Goal: Information Seeking & Learning: Learn about a topic

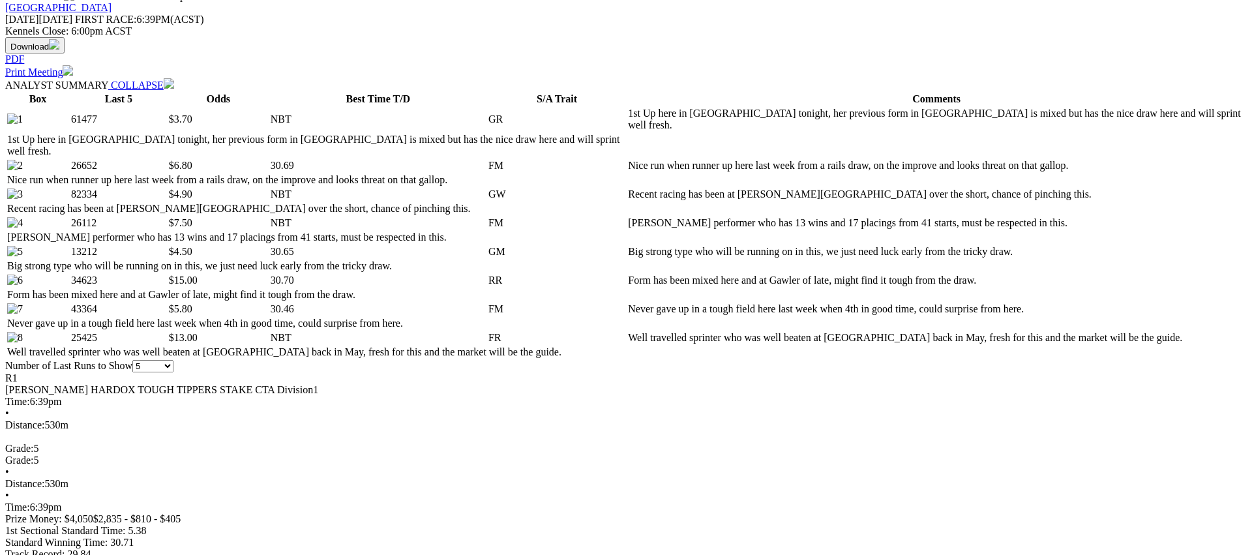
scroll to position [615, 0]
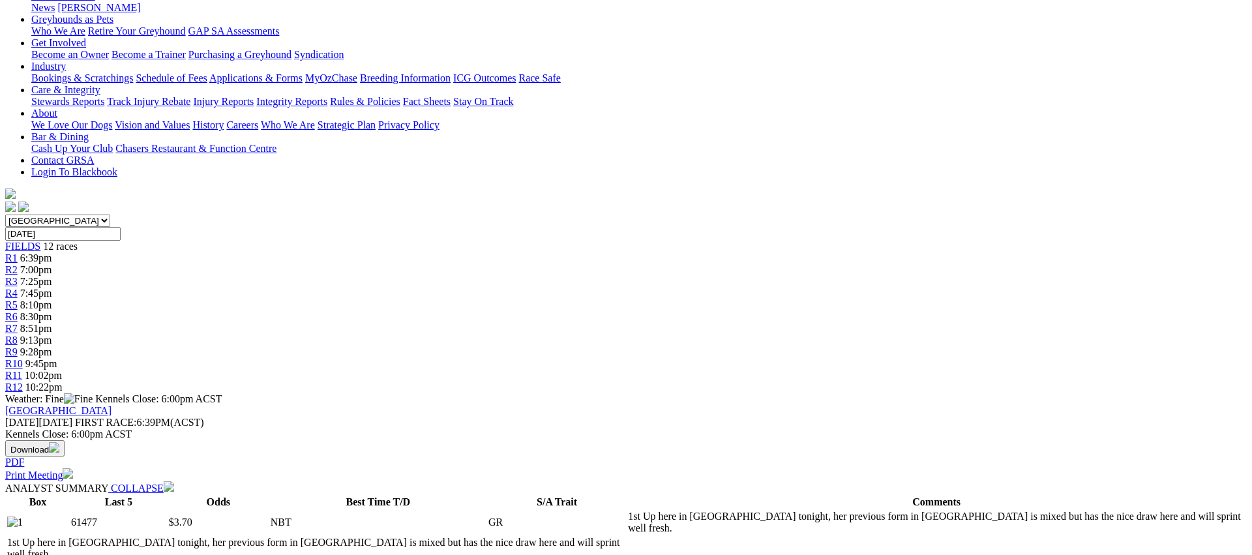
scroll to position [0, 0]
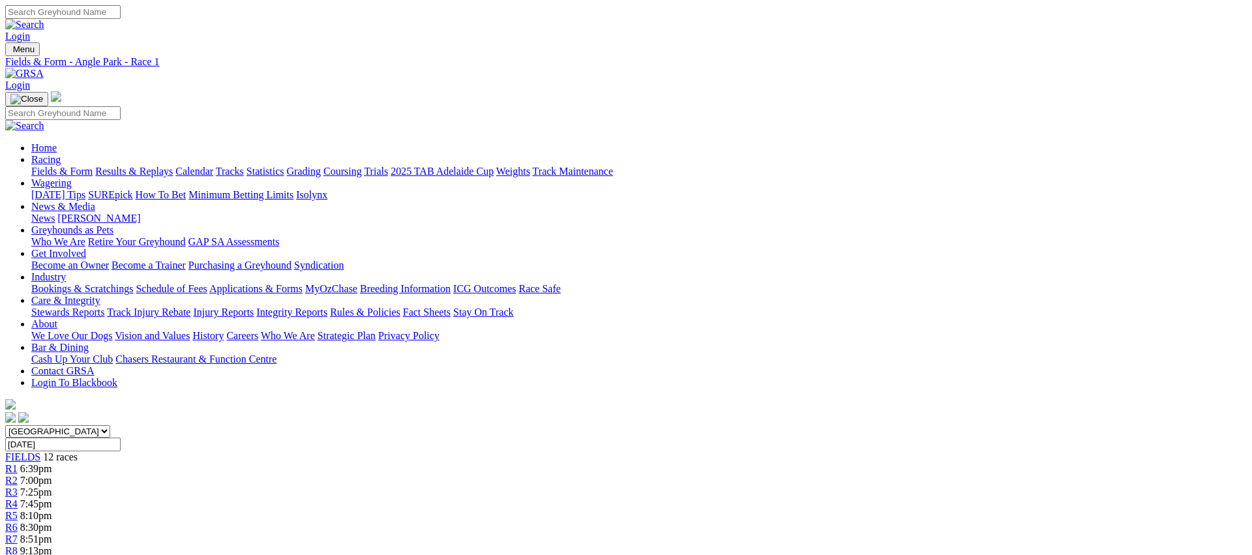
click at [18, 475] on link "R2" at bounding box center [11, 480] width 12 height 11
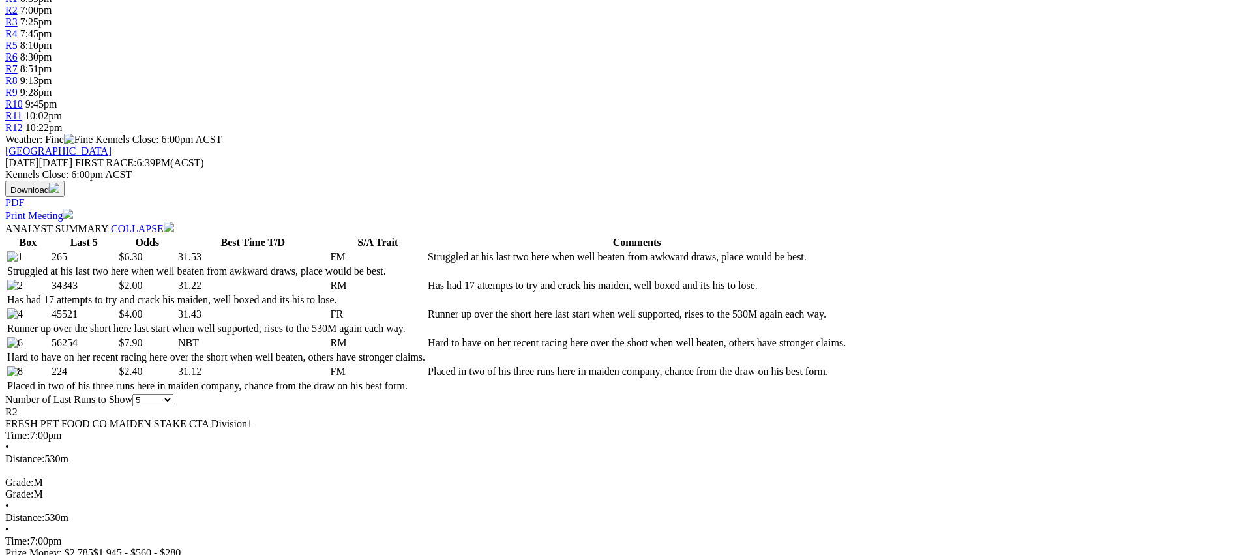
scroll to position [472, 0]
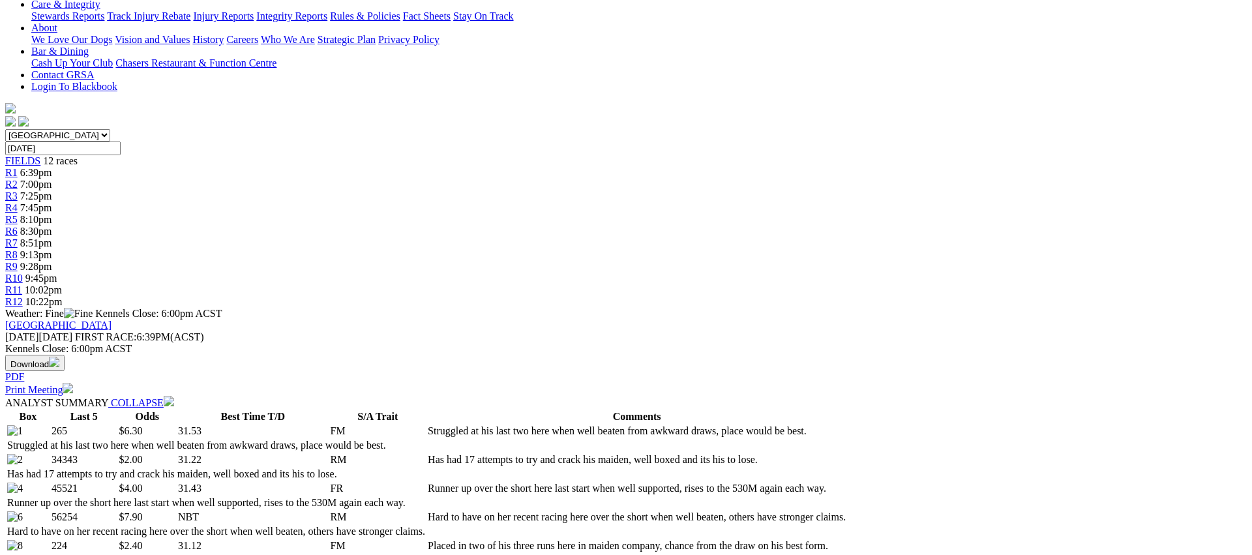
scroll to position [0, 0]
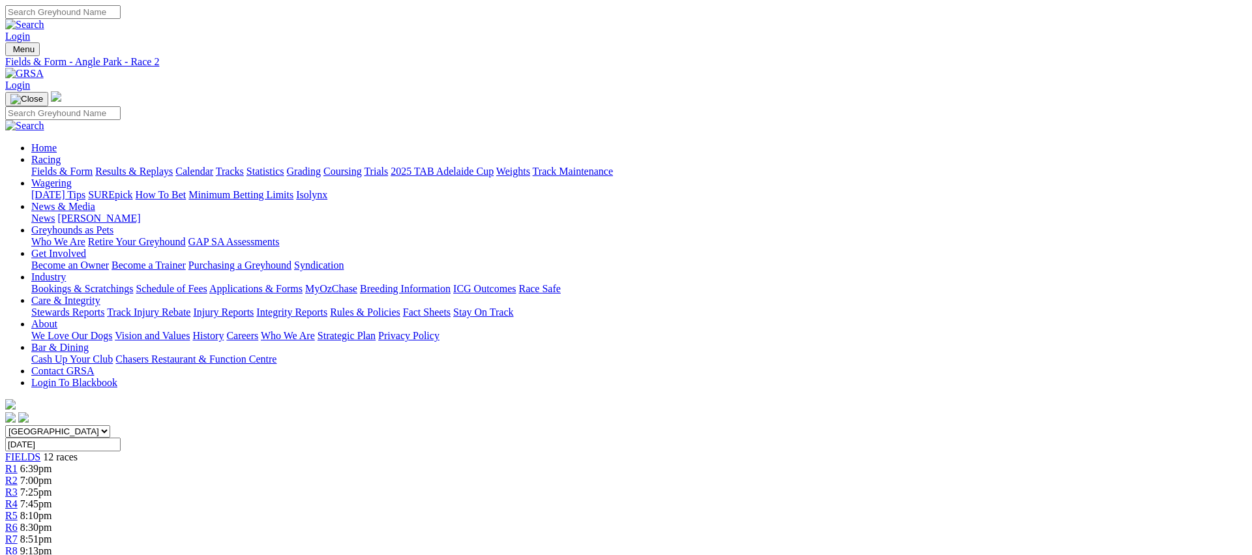
click at [18, 487] on link "R3" at bounding box center [11, 492] width 12 height 11
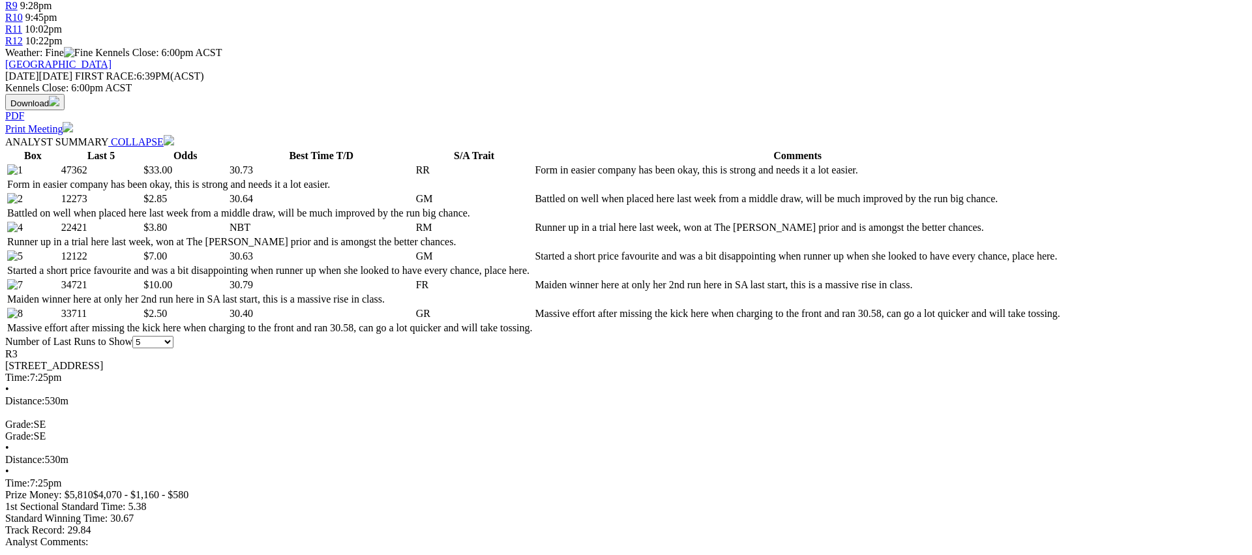
scroll to position [559, 0]
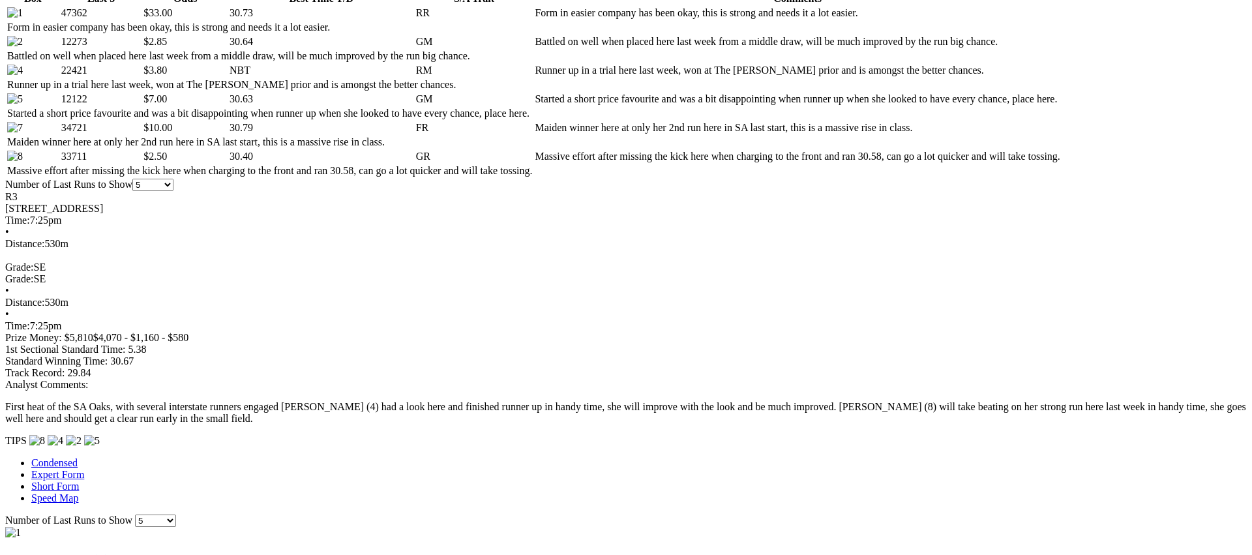
scroll to position [655, 0]
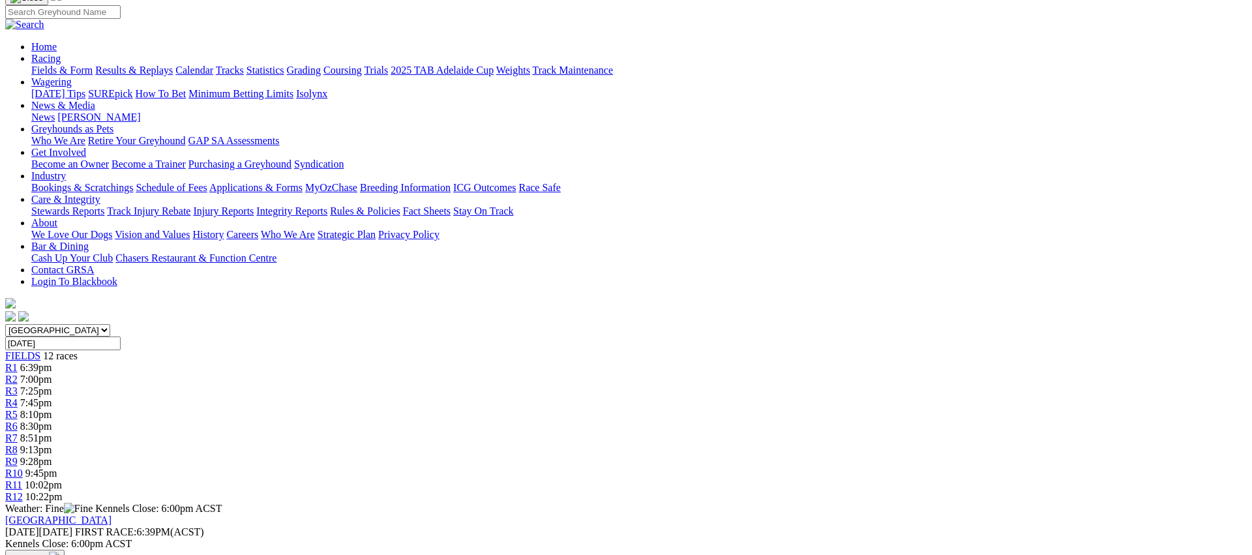
scroll to position [0, 0]
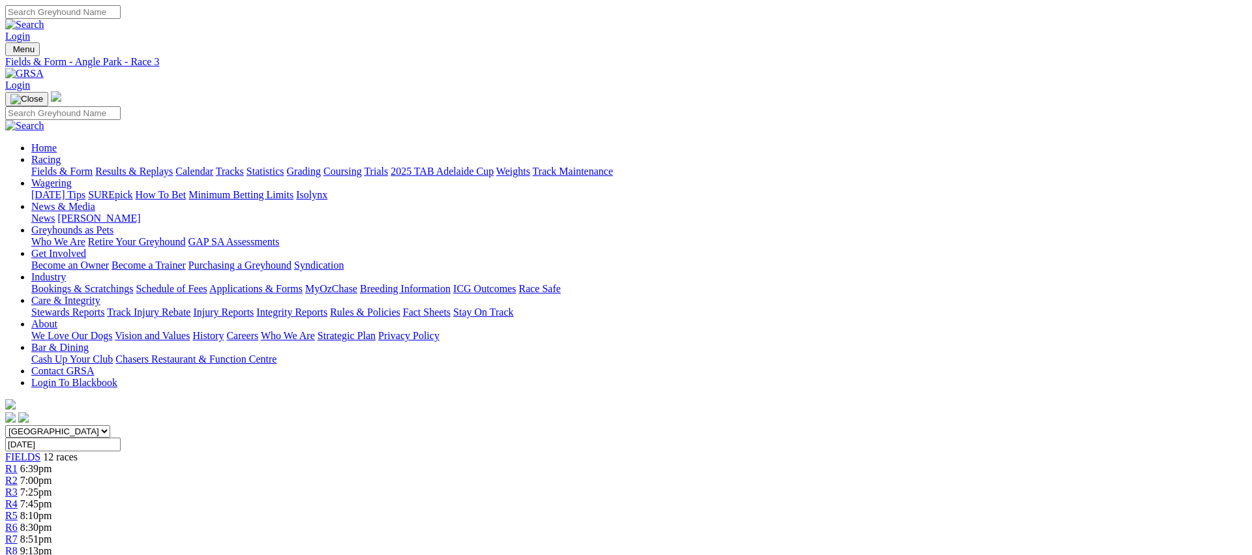
click at [511, 498] on div "R4 7:45pm" at bounding box center [626, 504] width 1242 height 12
click at [52, 510] on span "8:10pm" at bounding box center [36, 515] width 32 height 11
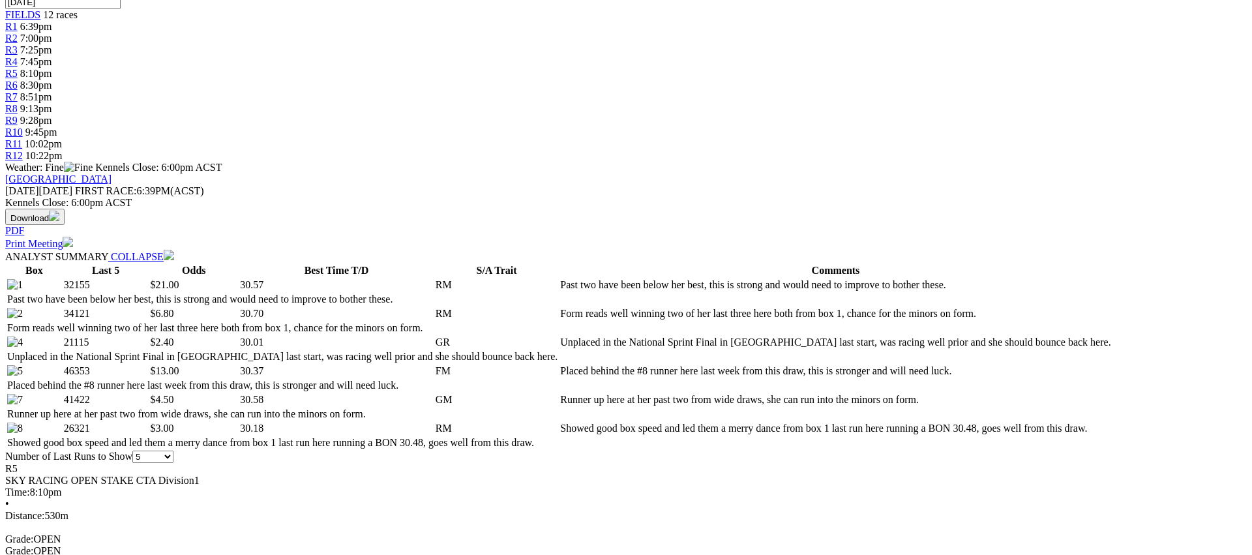
scroll to position [443, 0]
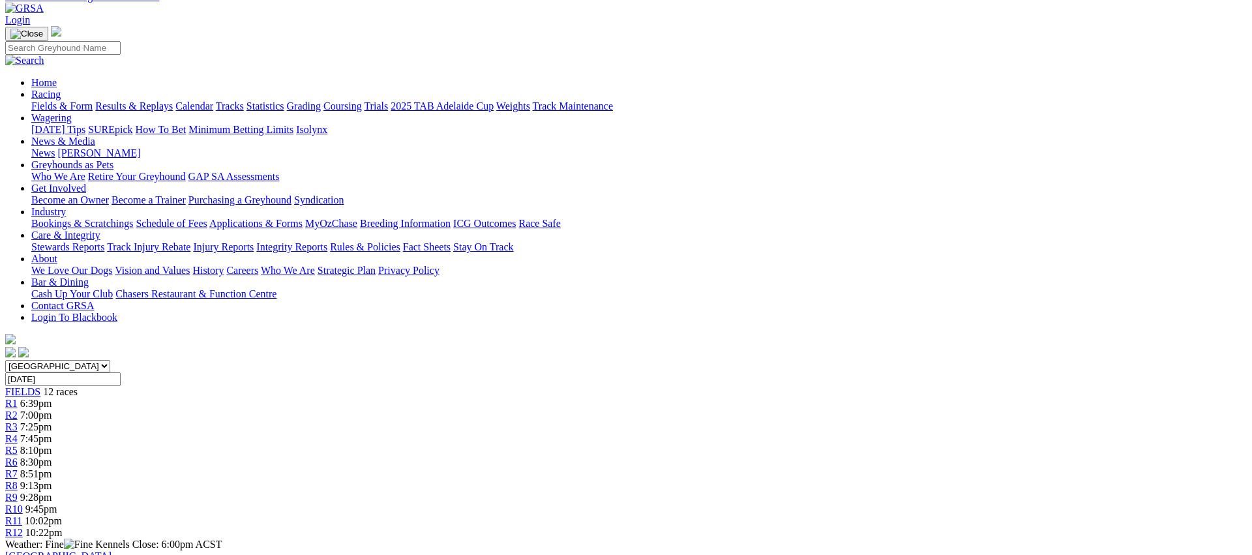
scroll to position [0, 0]
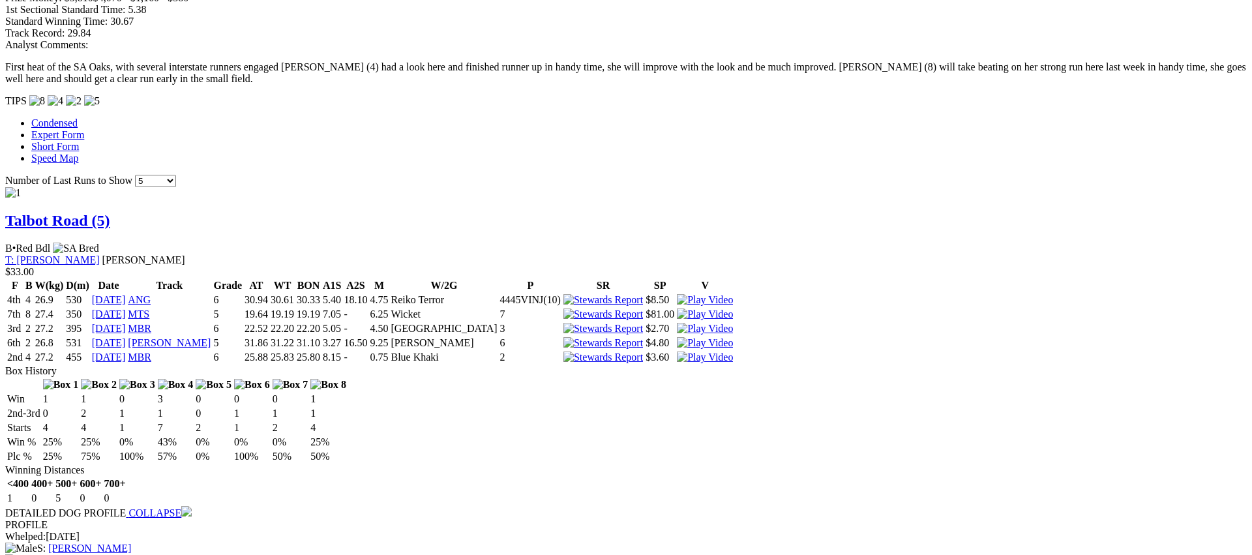
scroll to position [1092, 0]
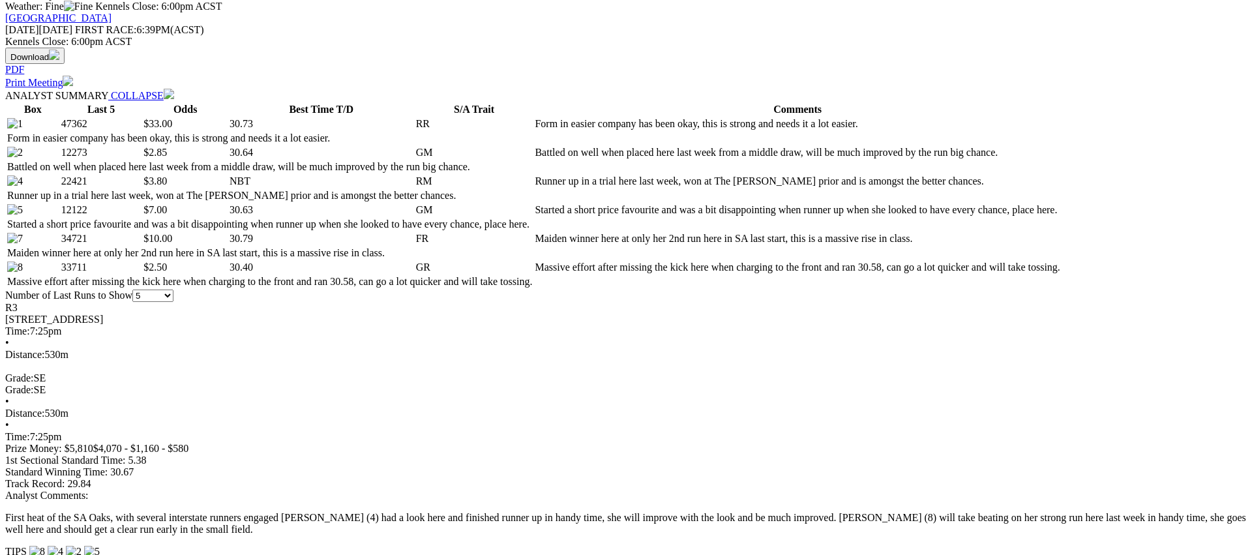
scroll to position [590, 0]
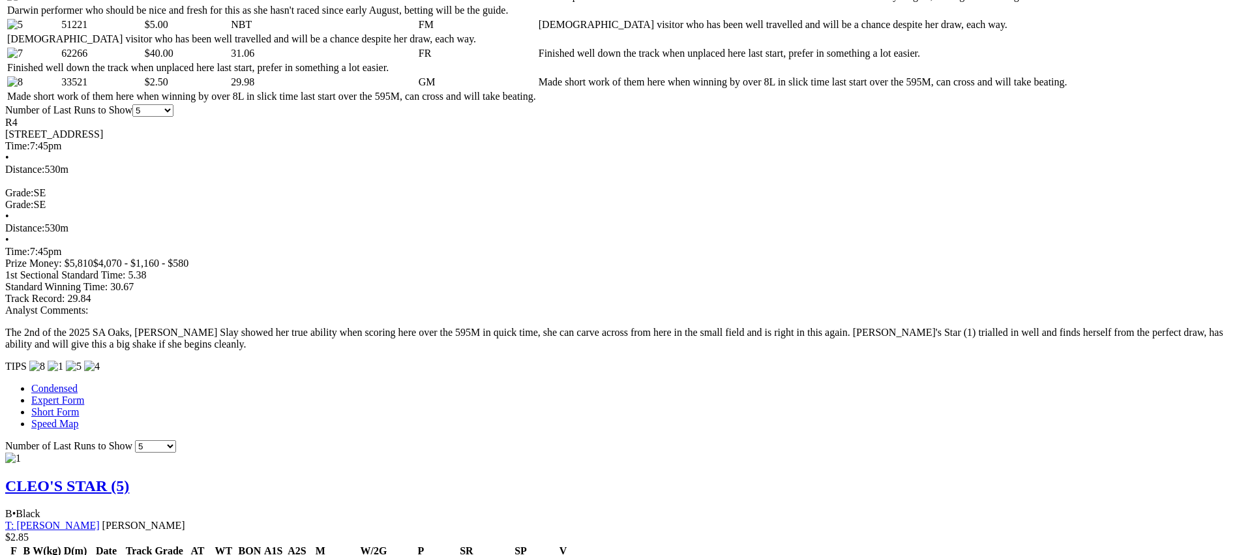
scroll to position [800, 0]
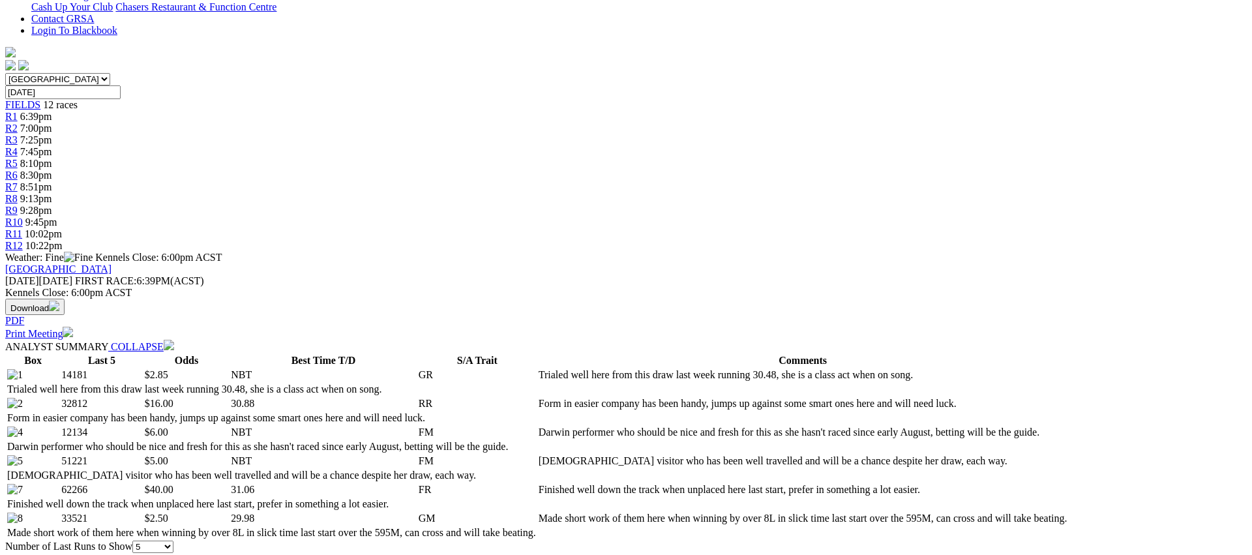
scroll to position [0, 0]
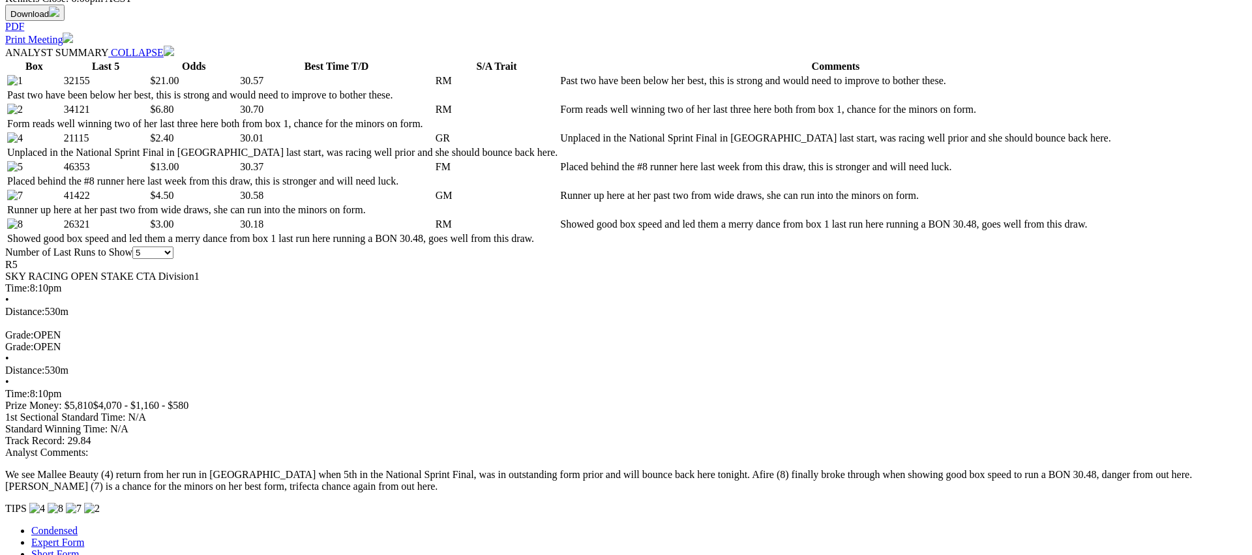
scroll to position [647, 0]
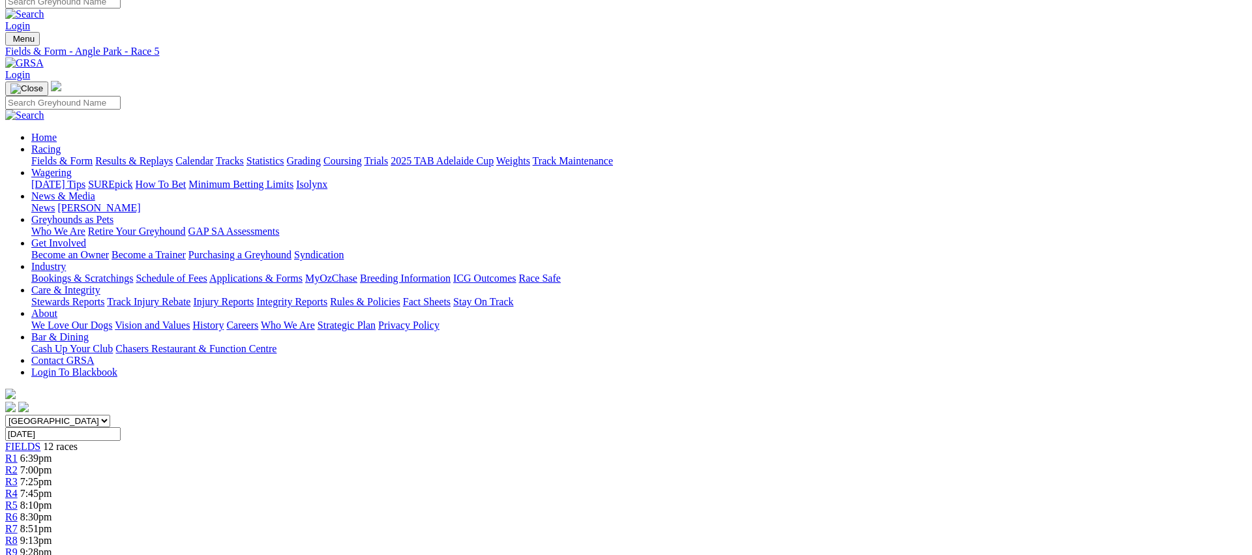
scroll to position [0, 0]
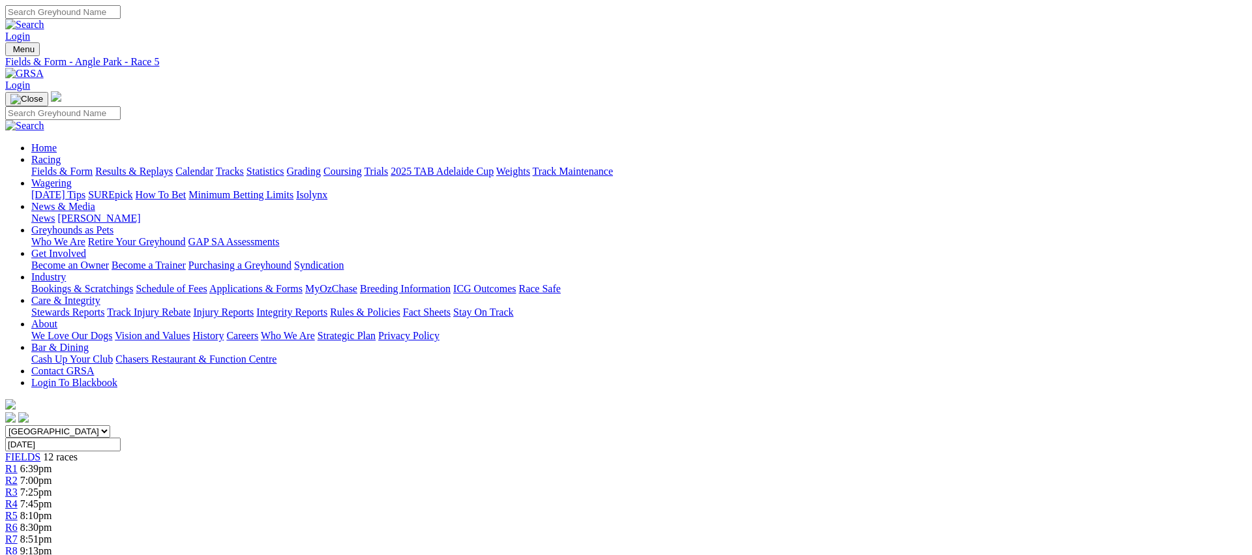
click at [18, 522] on span "R6" at bounding box center [11, 527] width 12 height 11
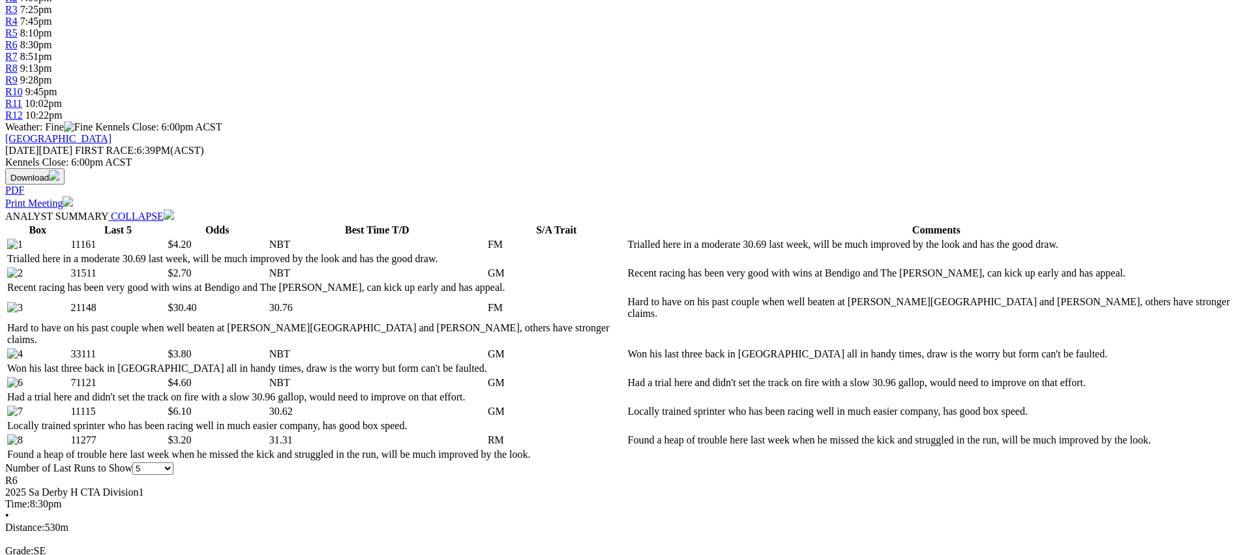
scroll to position [484, 0]
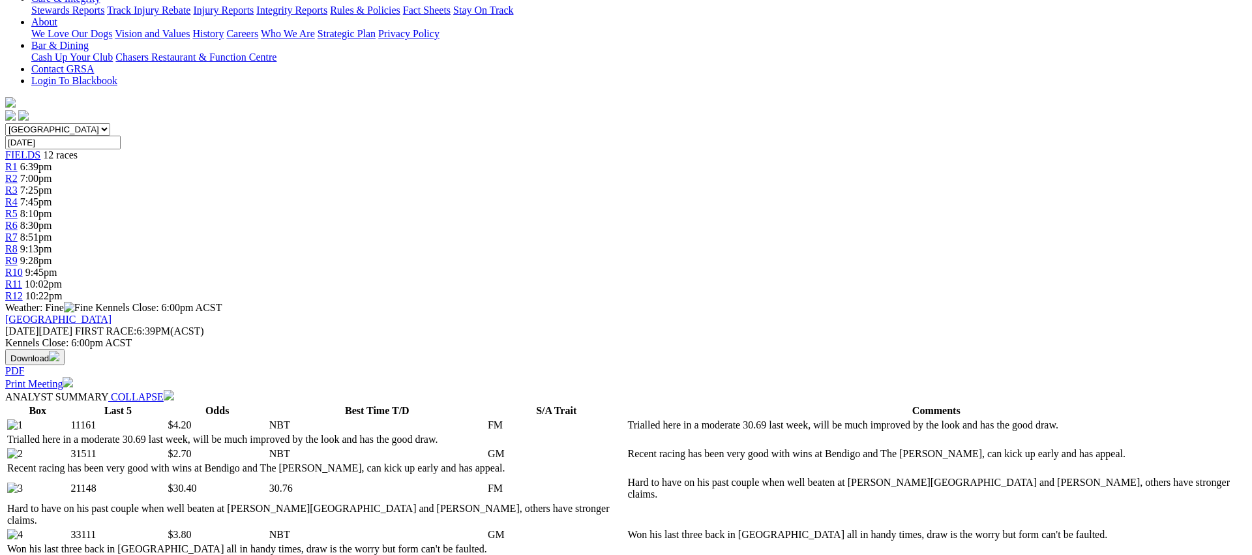
scroll to position [0, 0]
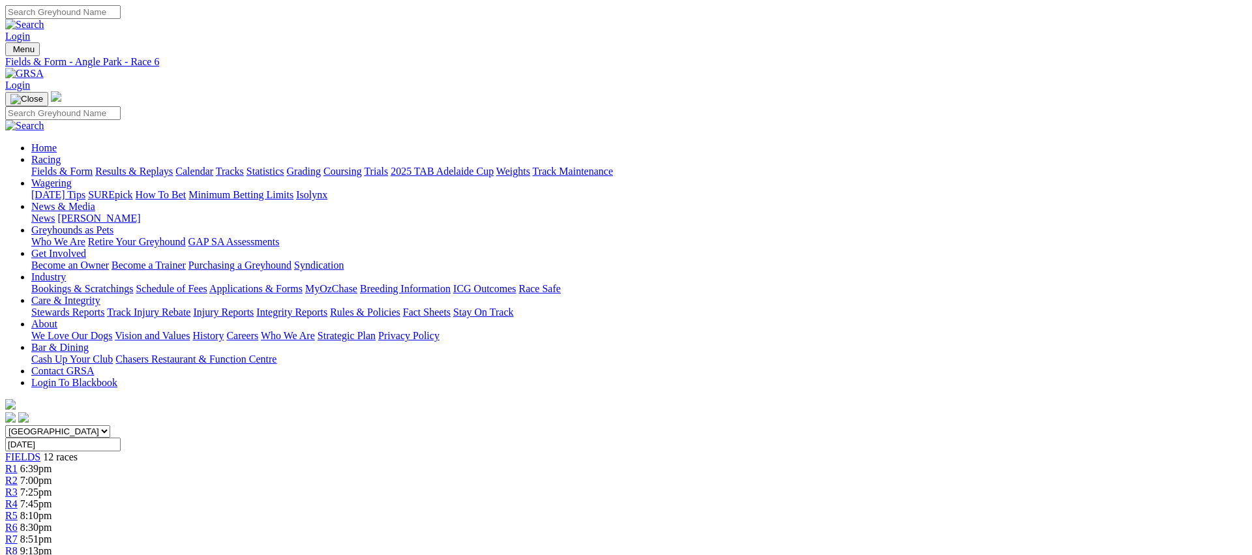
click at [18, 534] on span "R7" at bounding box center [11, 539] width 12 height 11
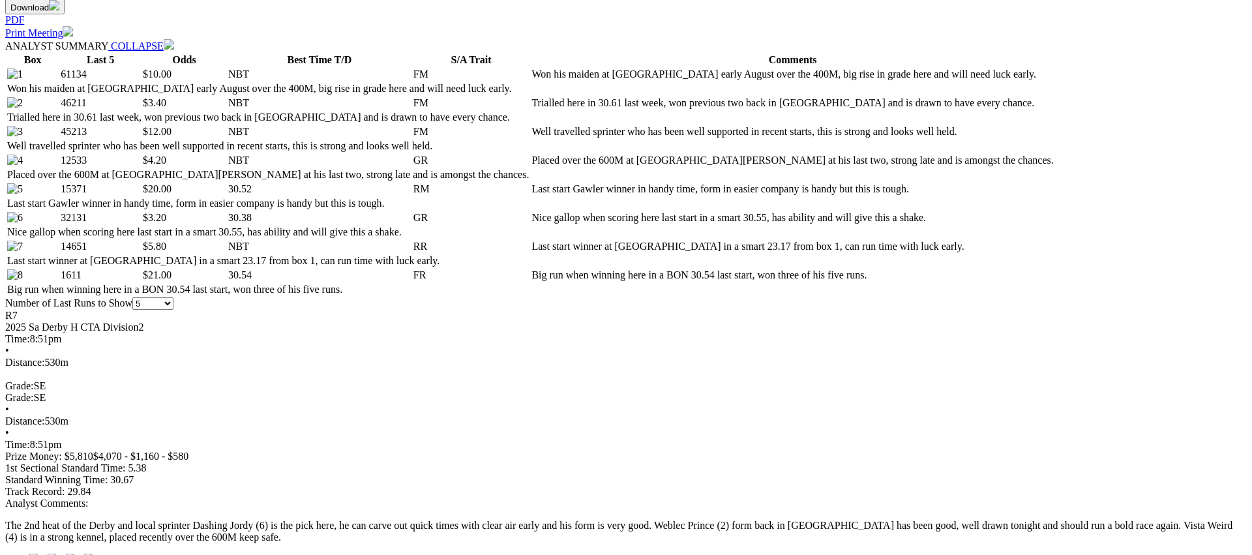
scroll to position [675, 0]
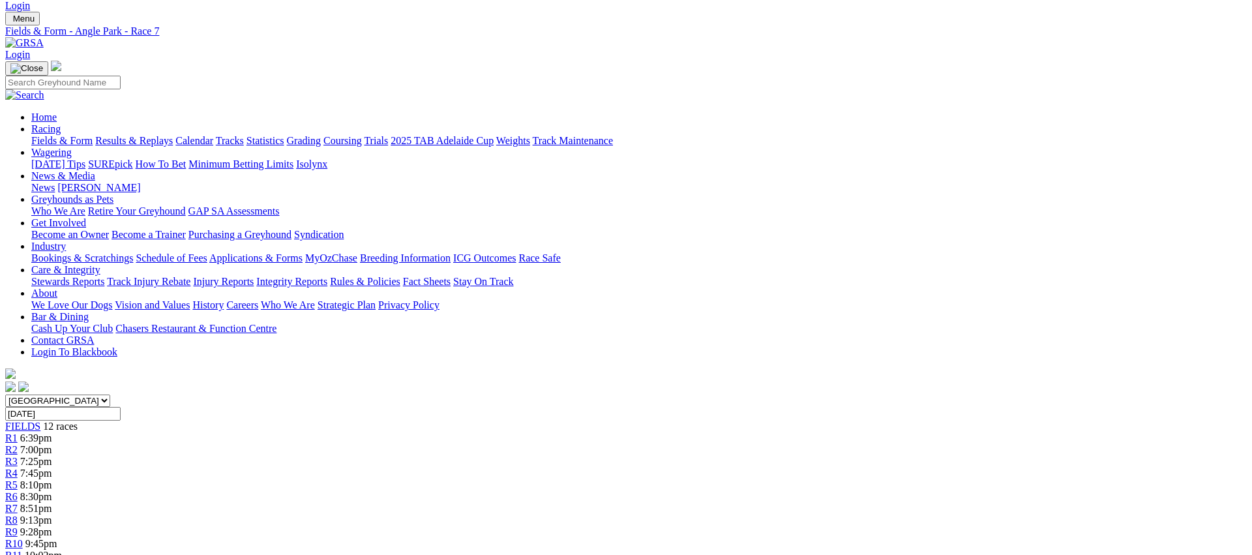
scroll to position [0, 0]
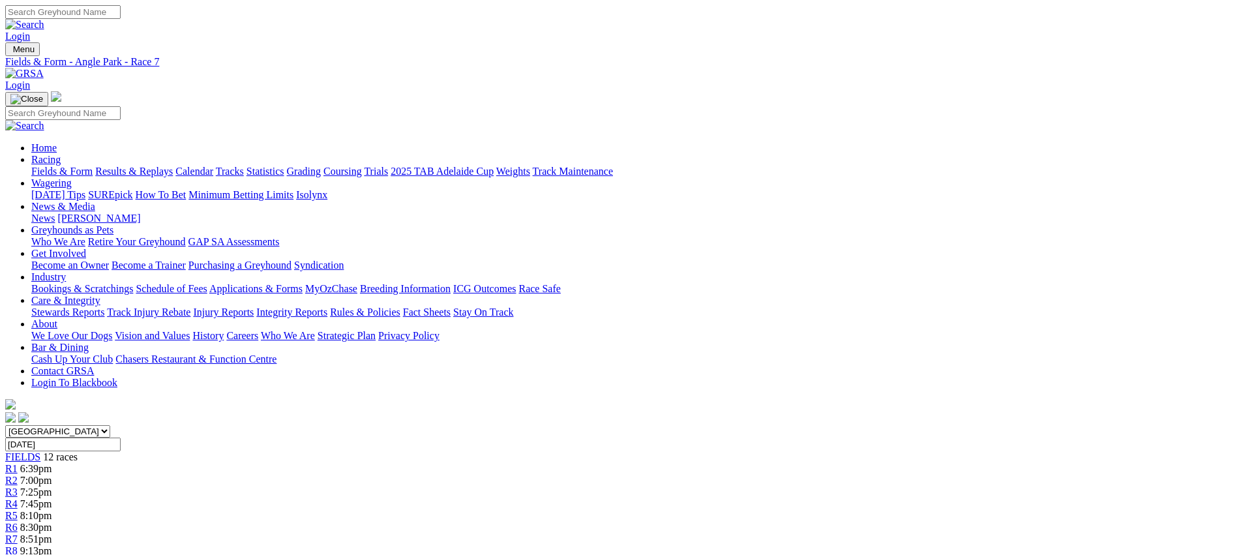
click at [18, 545] on span "R8" at bounding box center [11, 550] width 12 height 11
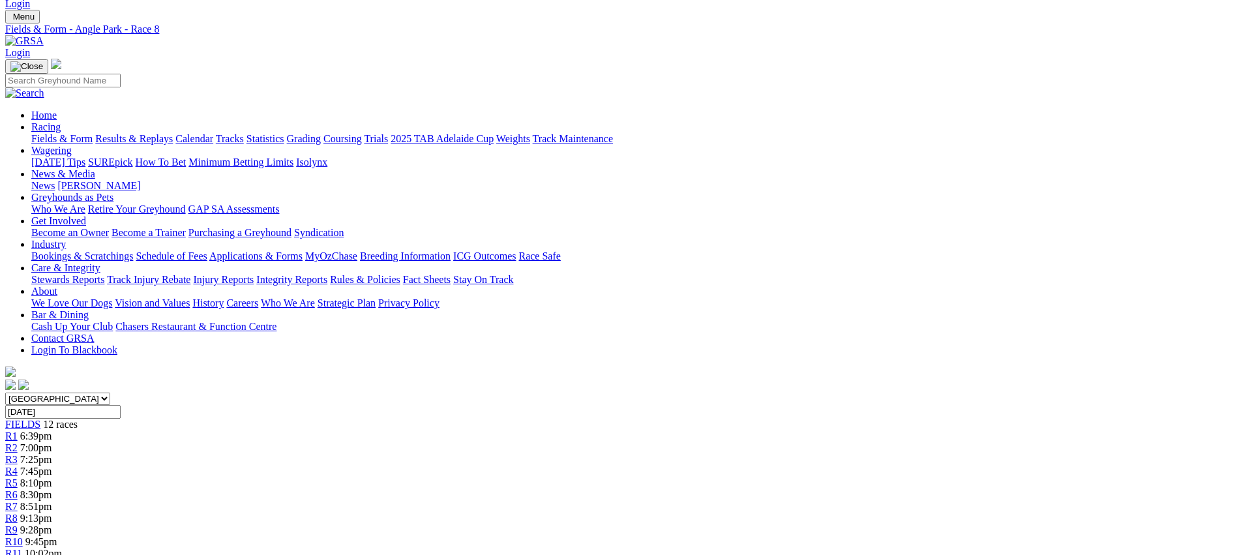
scroll to position [0, 0]
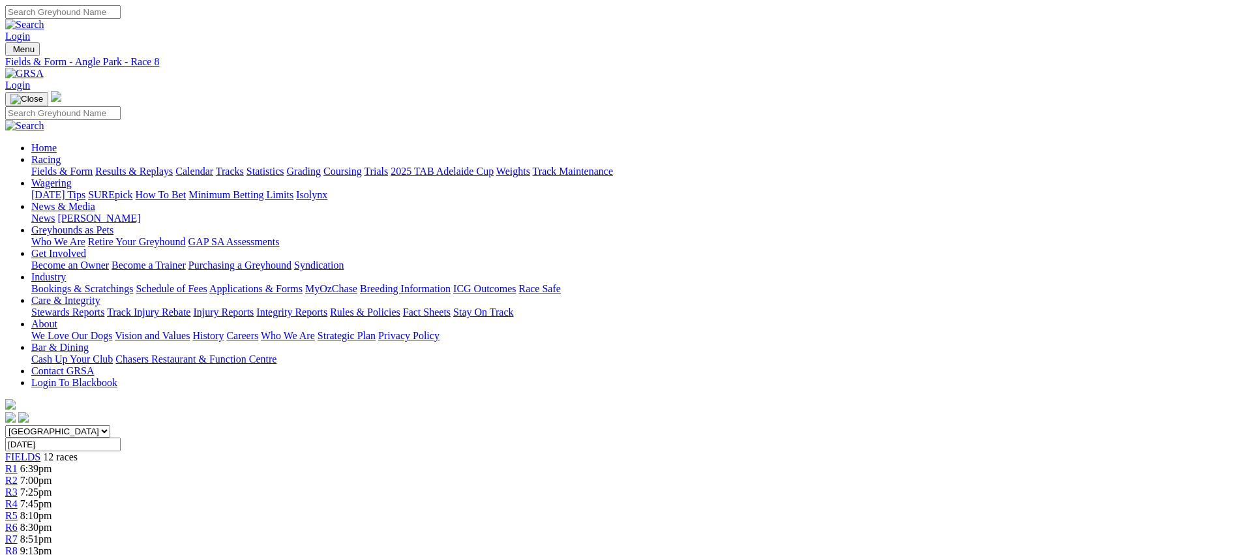
click at [18, 554] on link "R9" at bounding box center [11, 562] width 12 height 11
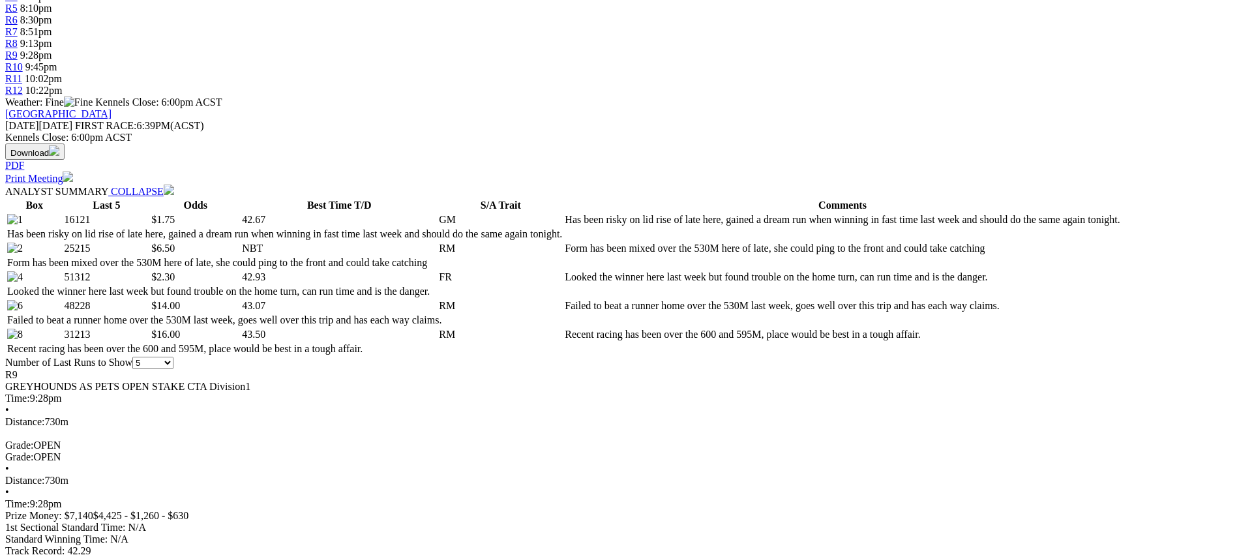
scroll to position [510, 0]
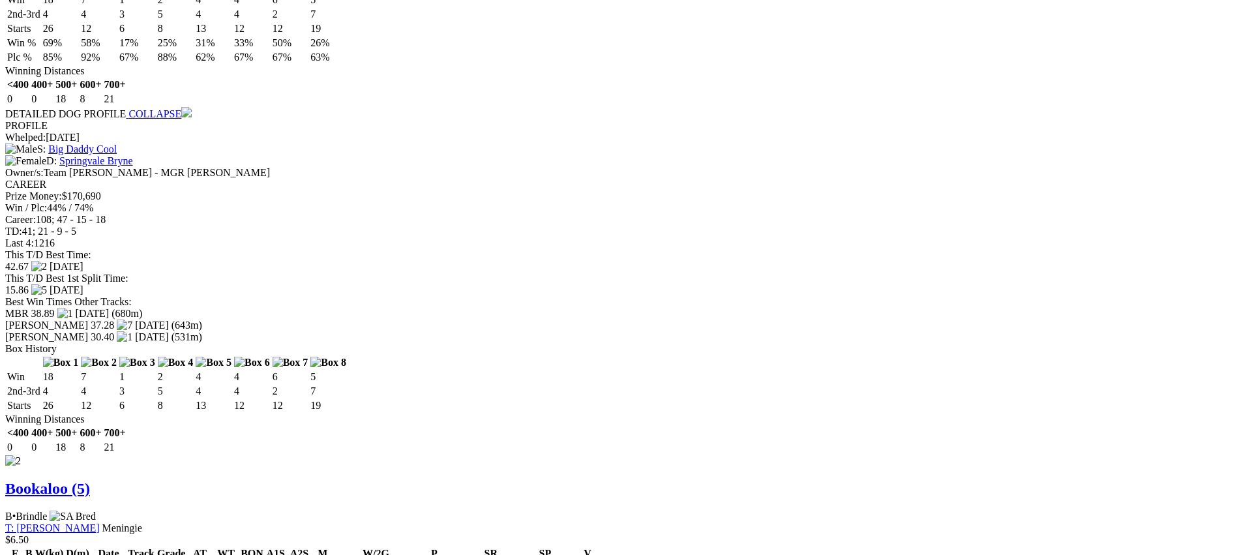
scroll to position [1426, 0]
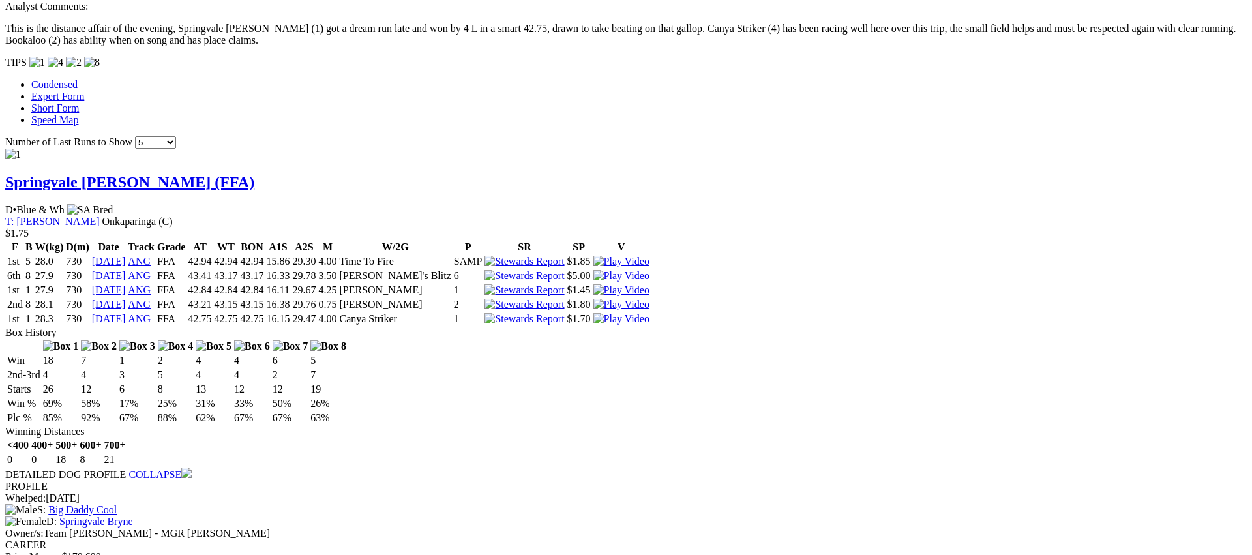
scroll to position [1060, 0]
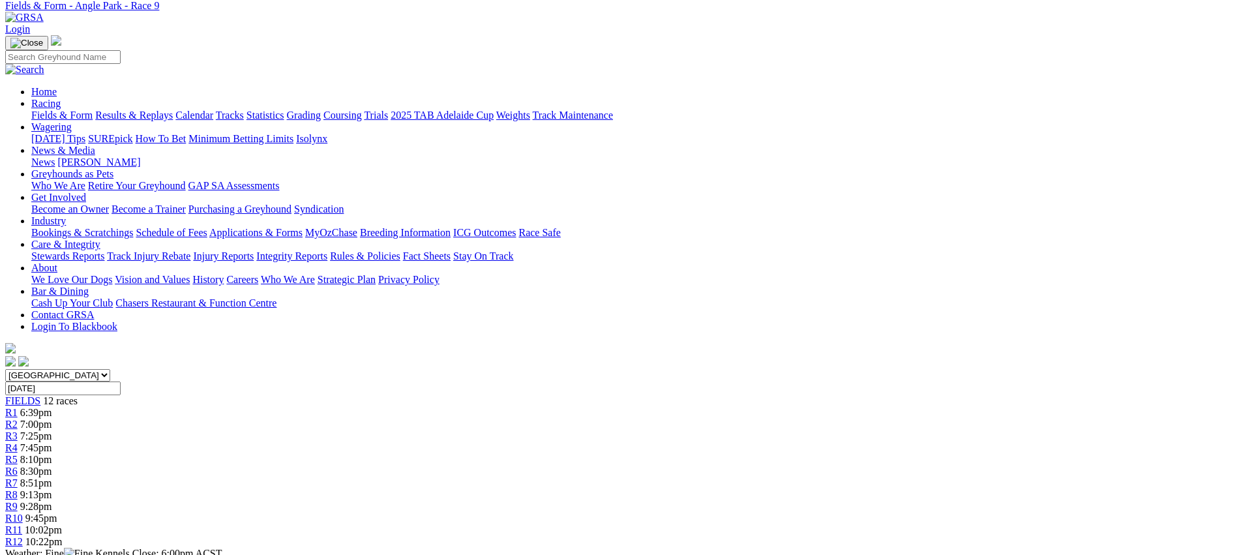
scroll to position [0, 0]
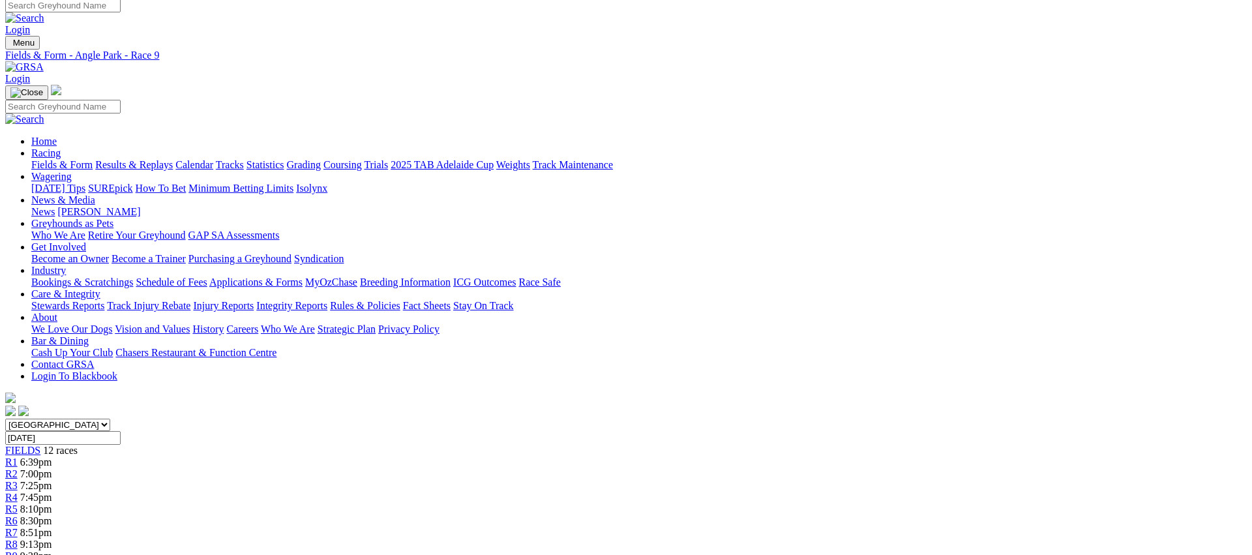
scroll to position [7, 0]
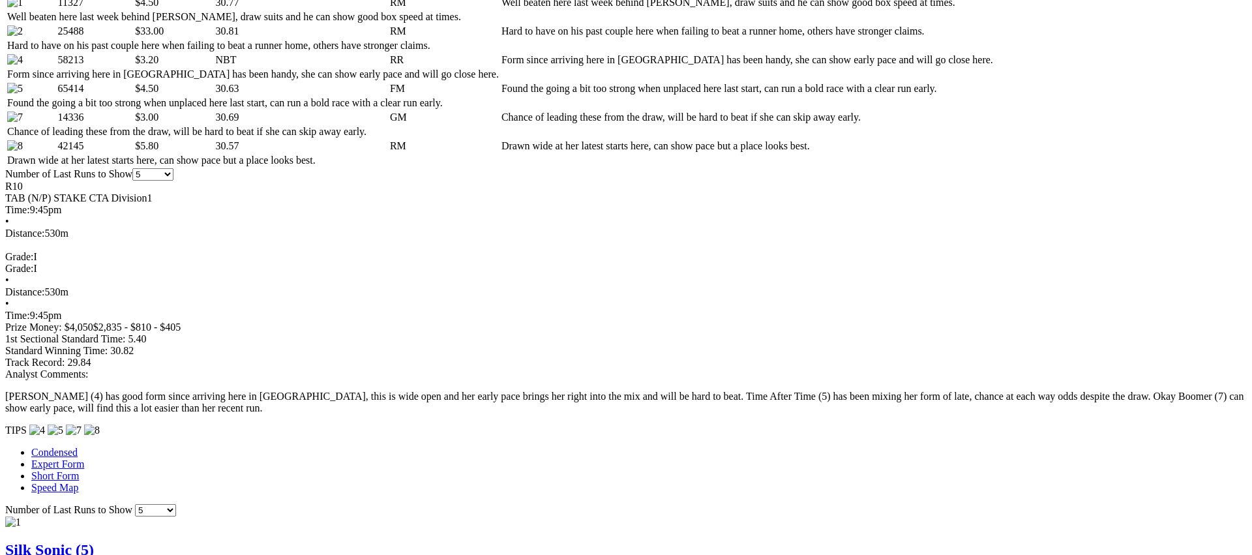
scroll to position [727, 0]
